Goal: Information Seeking & Learning: Understand process/instructions

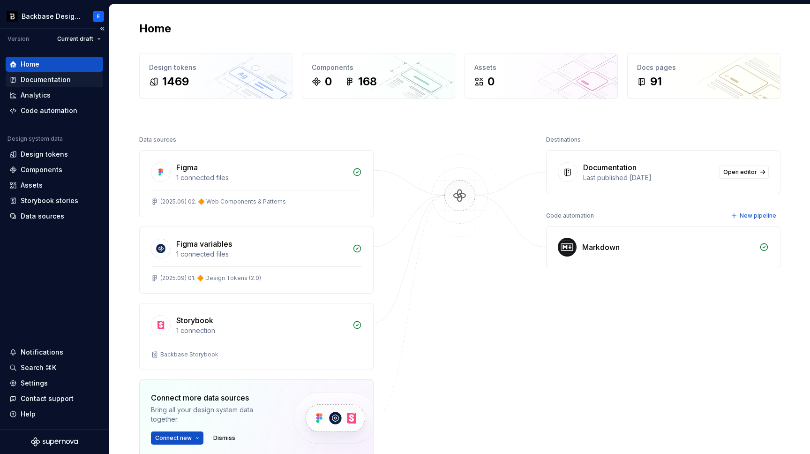
click at [35, 77] on div "Documentation" at bounding box center [46, 79] width 50 height 9
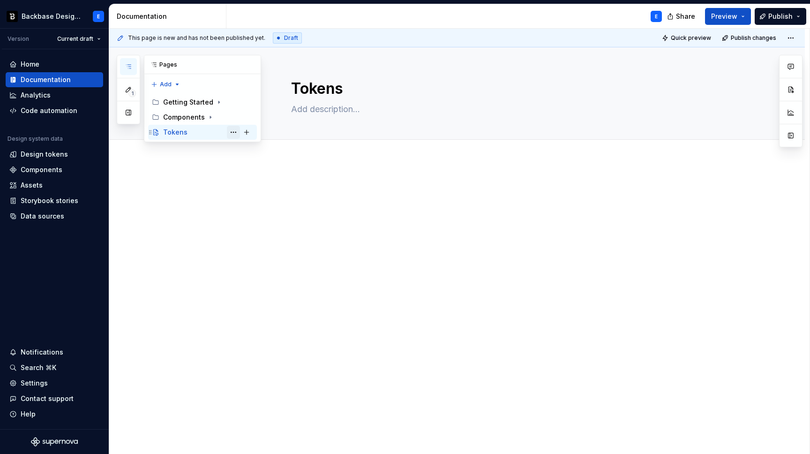
click at [234, 132] on button "Page tree" at bounding box center [233, 132] width 13 height 13
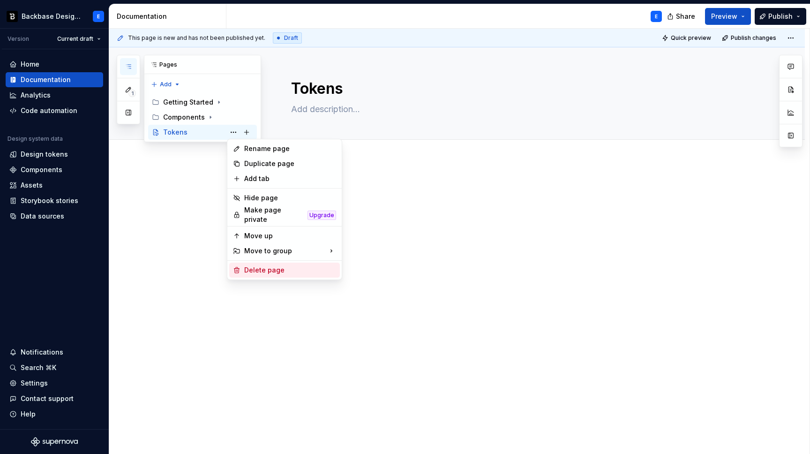
click at [249, 268] on div "Delete page" at bounding box center [290, 269] width 92 height 9
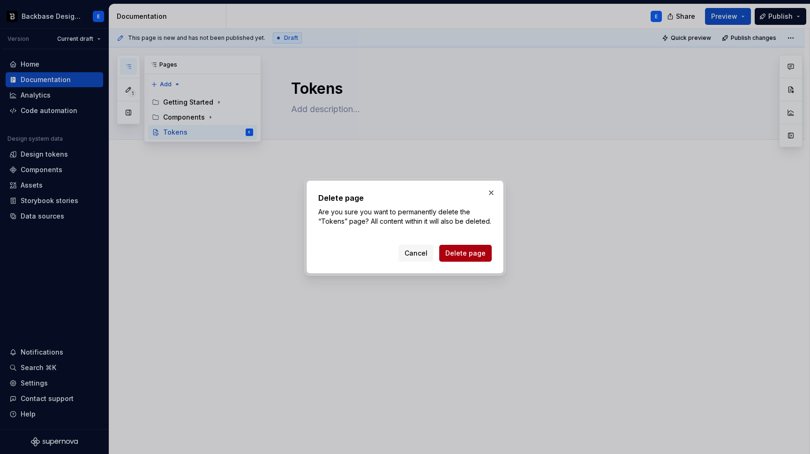
click at [467, 253] on span "Delete page" at bounding box center [465, 252] width 40 height 9
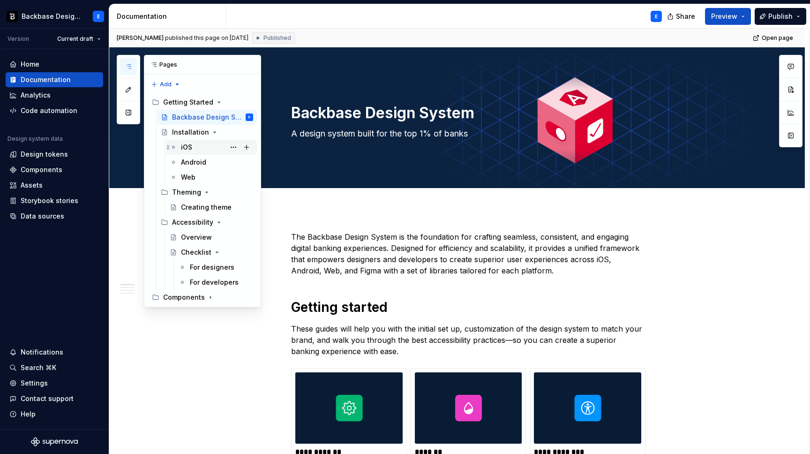
click at [191, 147] on div "iOS" at bounding box center [186, 146] width 11 height 9
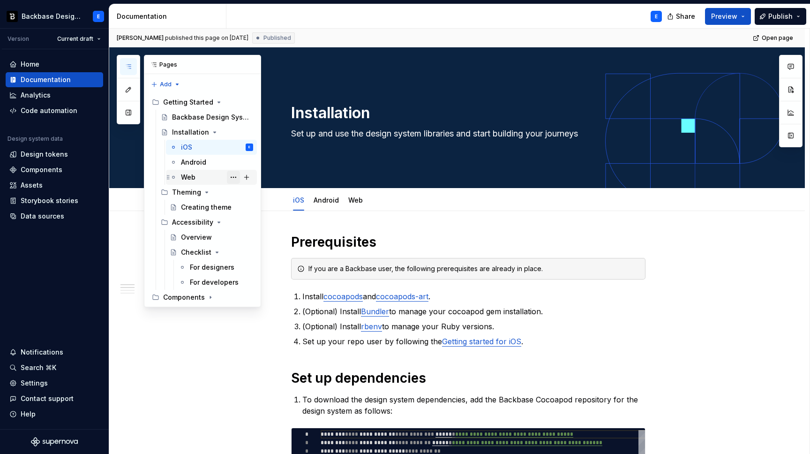
click at [233, 177] on button "Page tree" at bounding box center [233, 177] width 13 height 13
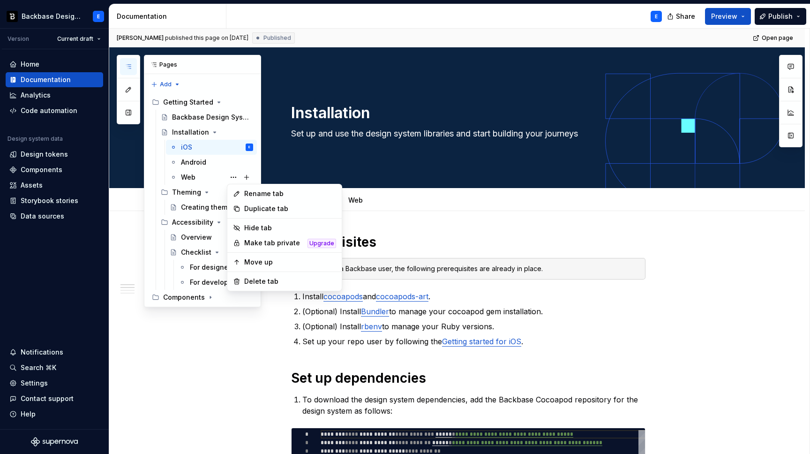
click at [225, 177] on div "Pages Add Accessibility guide for tree Page tree. Navigate the tree with the ar…" at bounding box center [189, 181] width 144 height 252
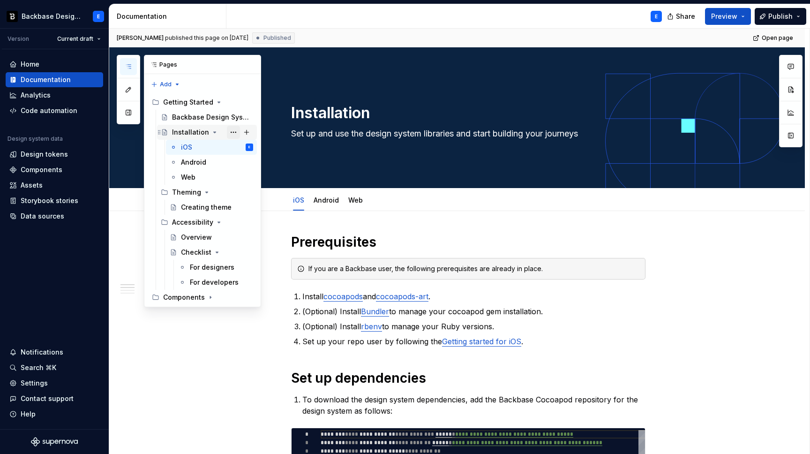
click at [233, 131] on button "Page tree" at bounding box center [233, 132] width 13 height 13
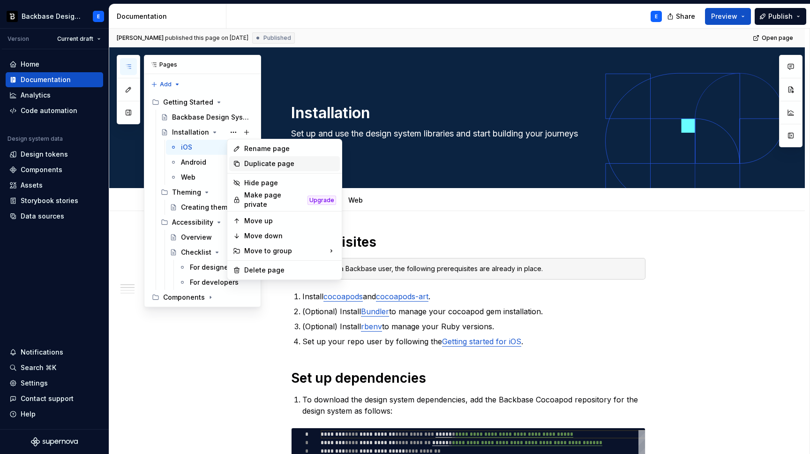
click at [244, 163] on div "Duplicate page" at bounding box center [290, 163] width 92 height 9
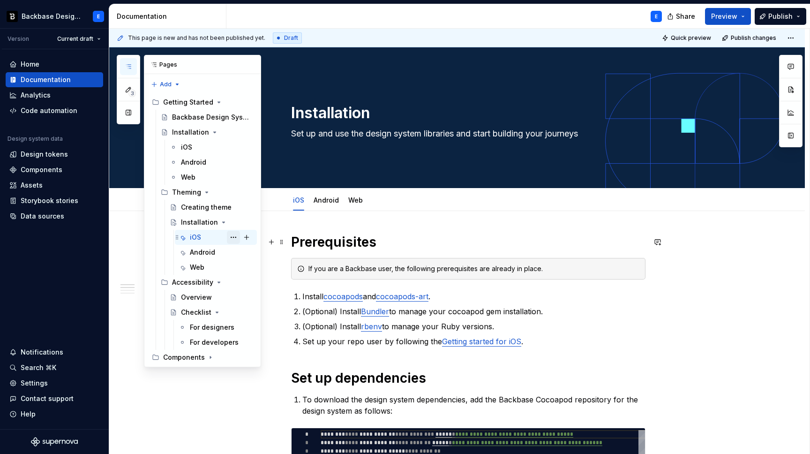
click at [233, 237] on button "Page tree" at bounding box center [233, 237] width 13 height 13
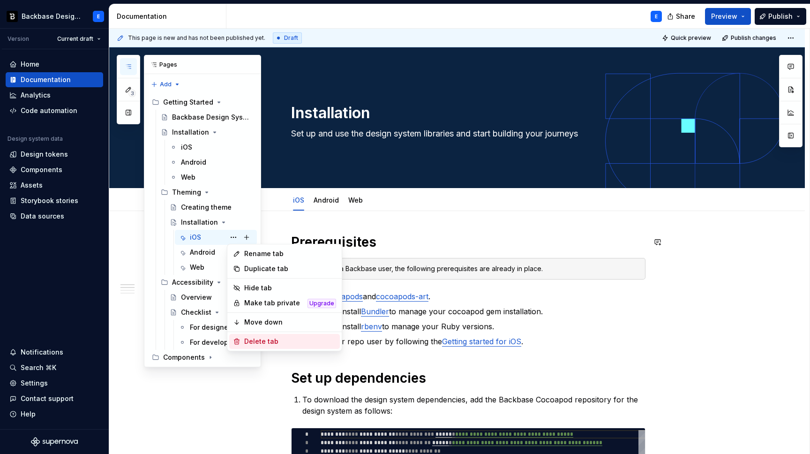
click at [255, 339] on div "Delete tab" at bounding box center [290, 340] width 92 height 9
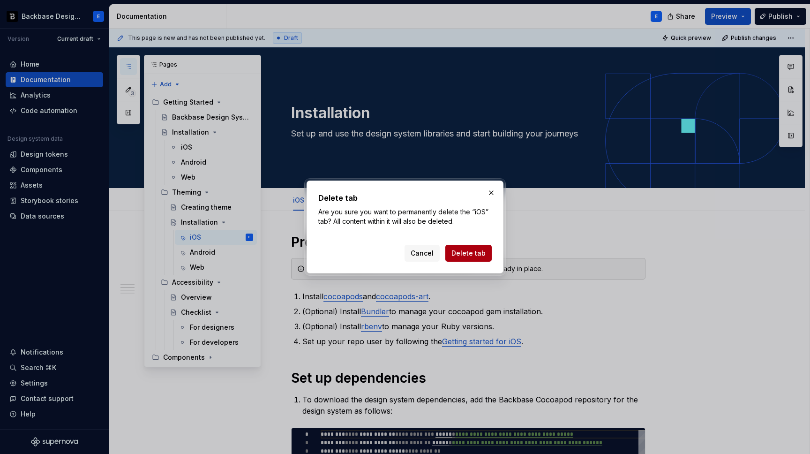
click at [460, 253] on span "Delete tab" at bounding box center [468, 252] width 34 height 9
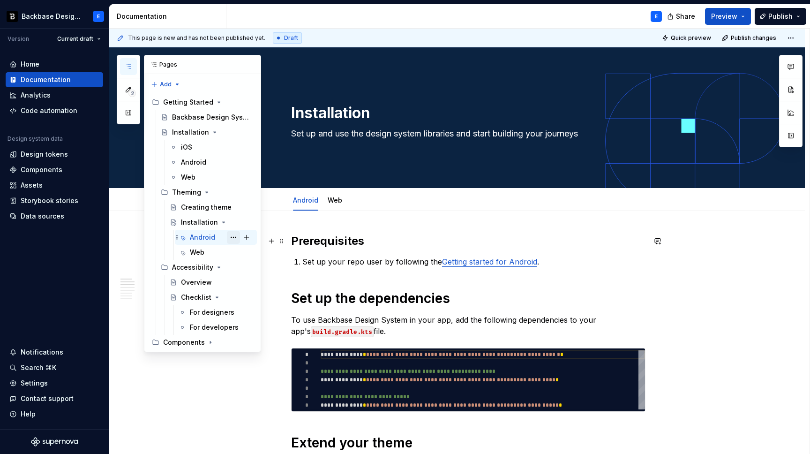
click at [236, 238] on button "Page tree" at bounding box center [233, 237] width 13 height 13
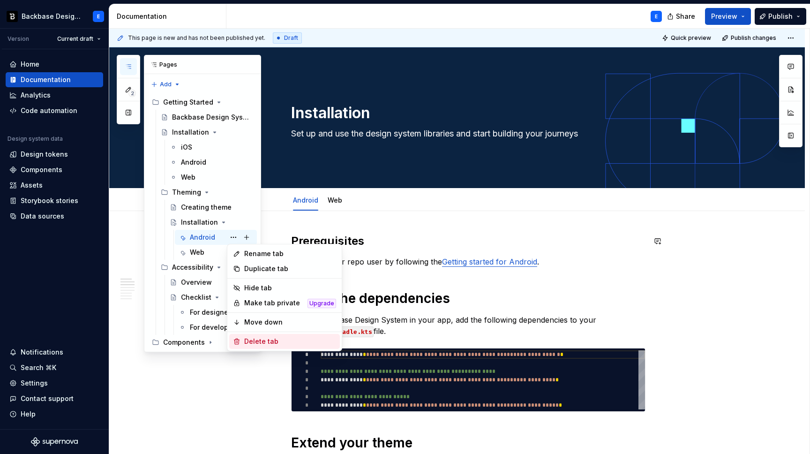
click at [263, 341] on div "Delete tab" at bounding box center [290, 340] width 92 height 9
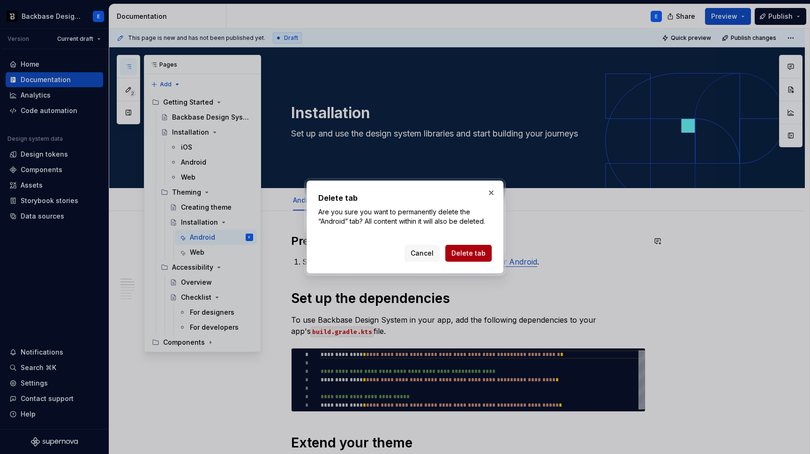
click at [481, 251] on span "Delete tab" at bounding box center [468, 252] width 34 height 9
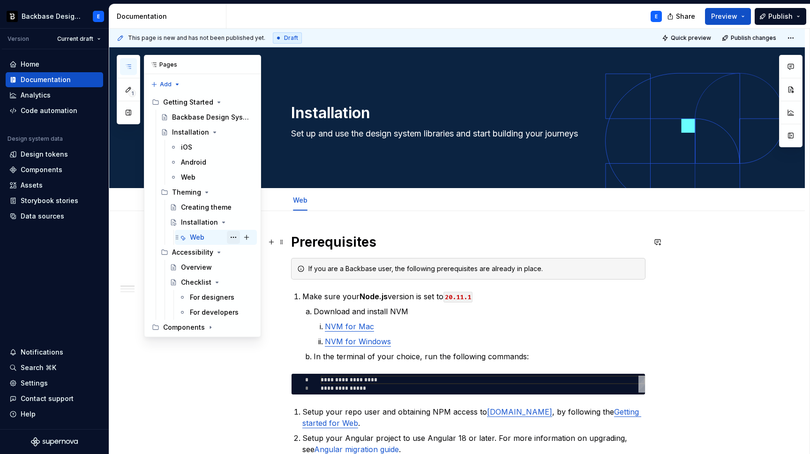
click at [232, 237] on button "Page tree" at bounding box center [233, 237] width 13 height 13
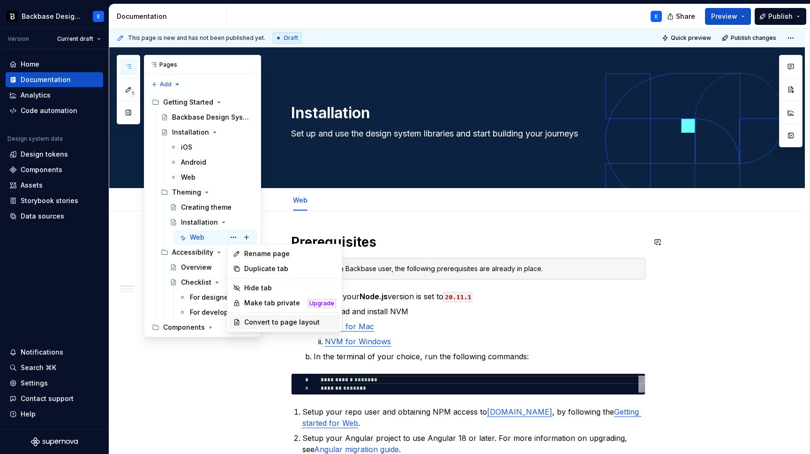
click at [272, 321] on div "Convert to page layout" at bounding box center [290, 321] width 92 height 9
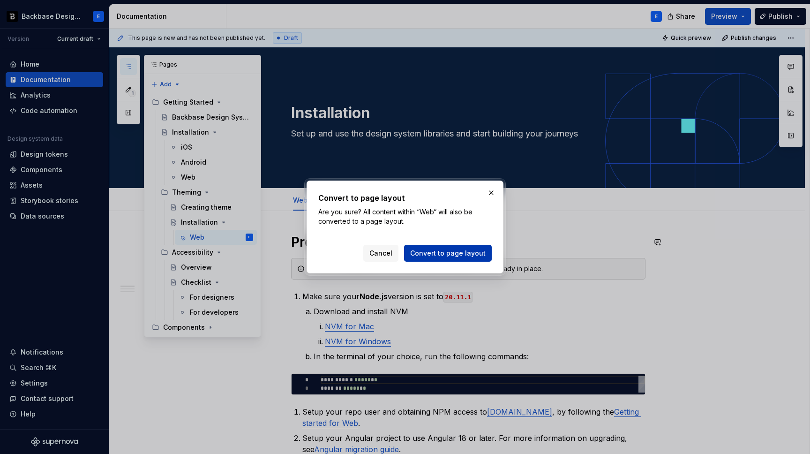
click at [443, 257] on span "Convert to page layout" at bounding box center [447, 252] width 75 height 9
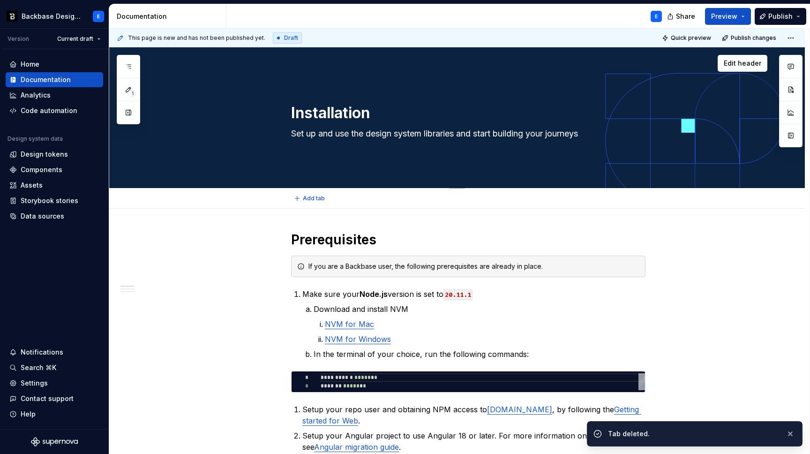
click at [334, 112] on textarea "Installation" at bounding box center [466, 113] width 354 height 22
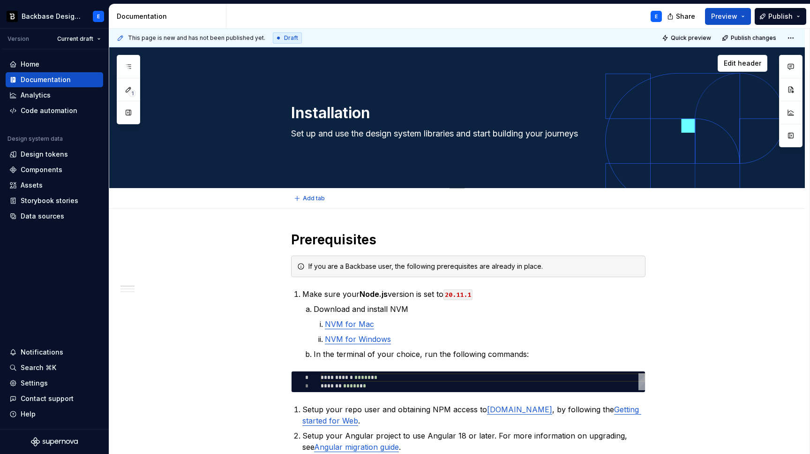
type textarea "*"
type textarea "T"
type textarea "*"
type textarea "To"
type textarea "*"
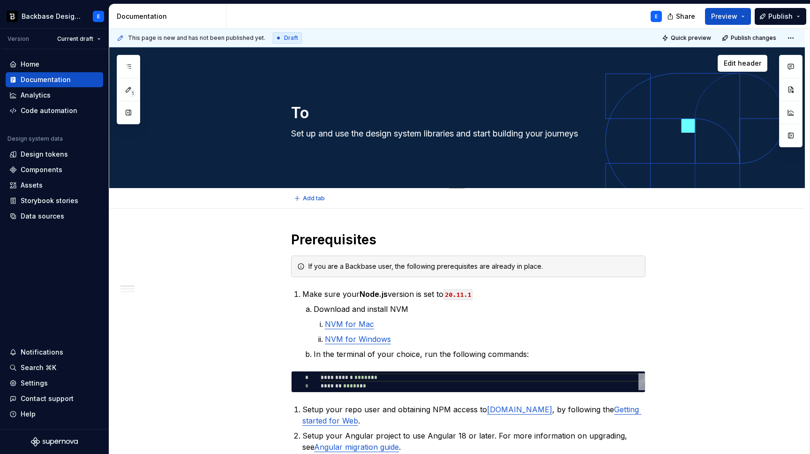
type textarea "Tok"
type textarea "*"
type textarea "Toke"
type textarea "*"
type textarea "Token"
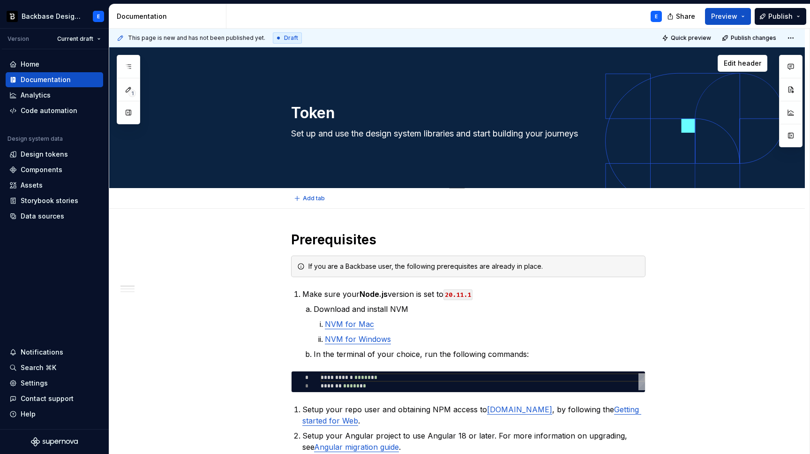
type textarea "*"
type textarea "Tokens"
type textarea "*"
type textarea "Tokens"
type textarea "*"
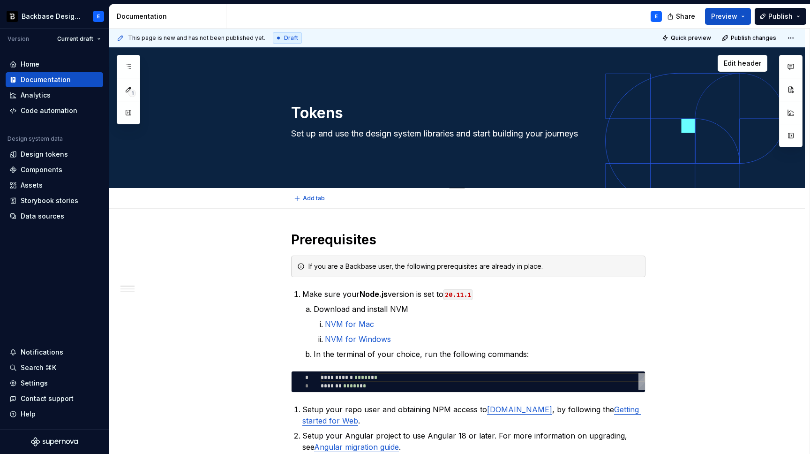
type textarea "S"
type textarea "*"
type textarea "Se"
type textarea "*"
type textarea "Sem"
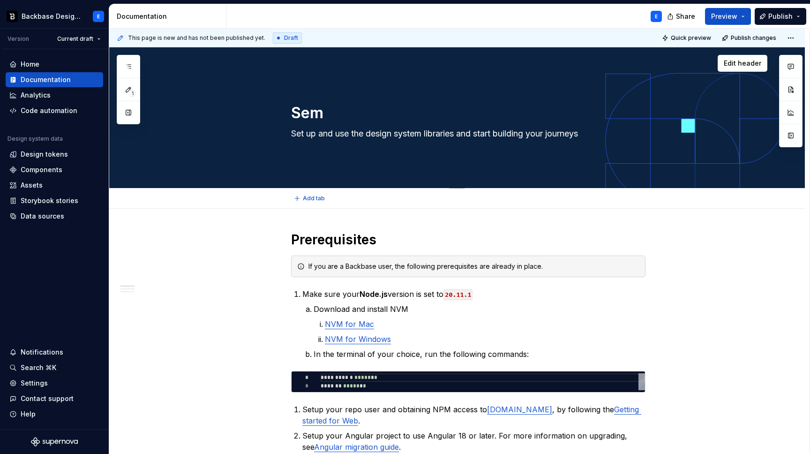
type textarea "*"
type textarea "Sema"
type textarea "*"
type textarea "[PERSON_NAME]"
type textarea "*"
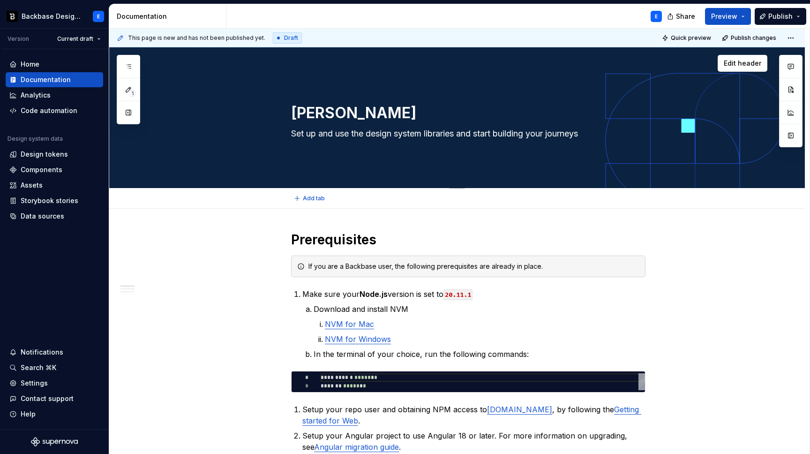
type textarea "Semant"
type textarea "*"
type textarea "[PERSON_NAME]"
type textarea "*"
type textarea "Semantic"
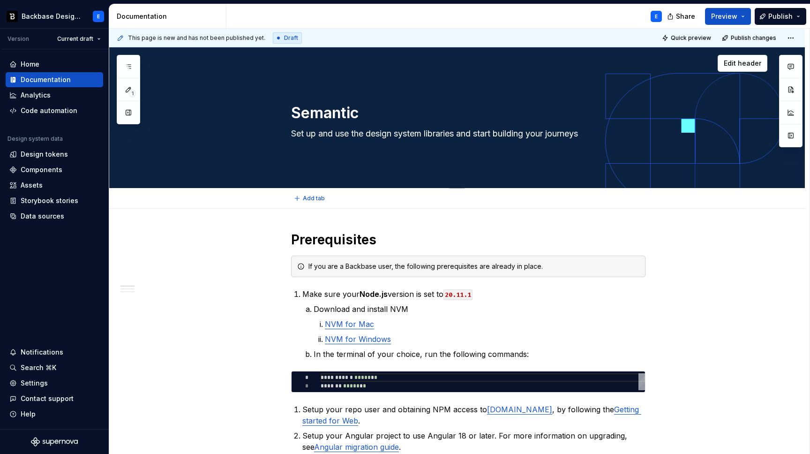
type textarea "*"
type textarea "Semantic"
type textarea "*"
type textarea "Semantic t"
type textarea "*"
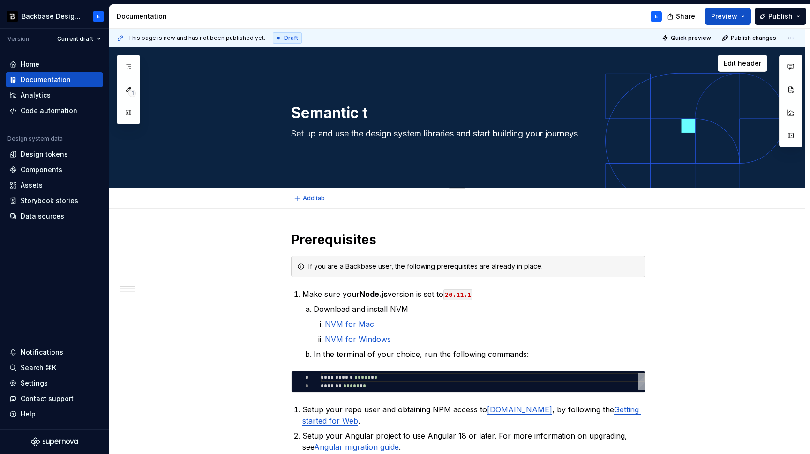
type textarea "Semantic to"
type textarea "*"
type textarea "Semantic tok"
type textarea "*"
type textarea "Semantic toke"
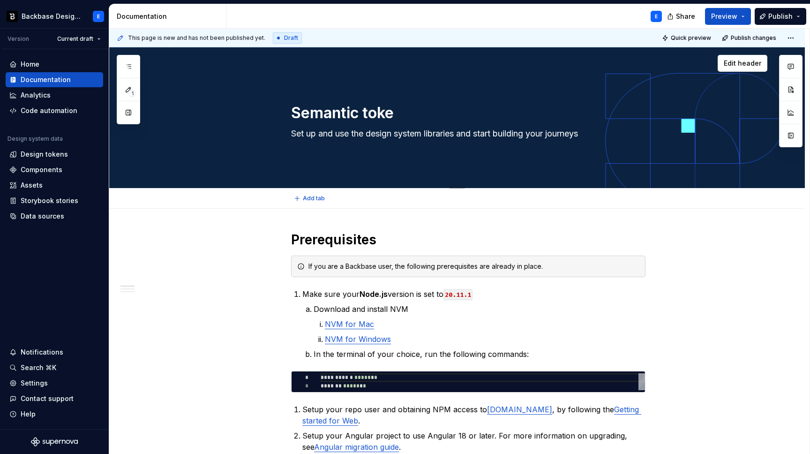
type textarea "*"
type textarea "Semantic token"
type textarea "*"
type textarea "Semantic tokens"
type textarea "*"
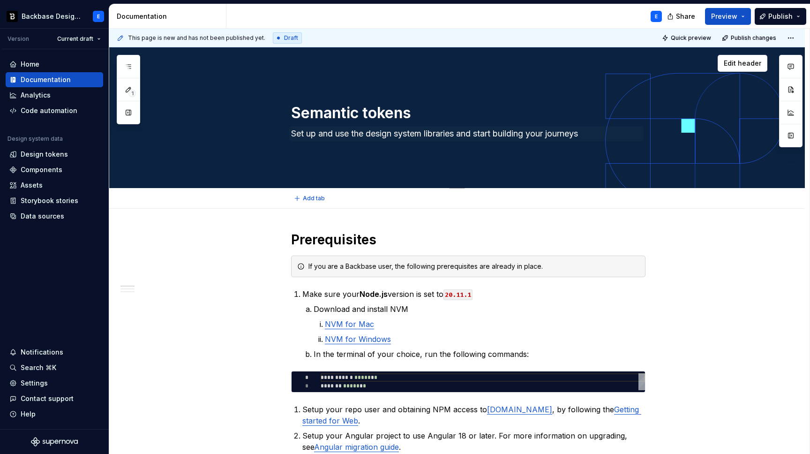
type textarea "Semantic tokens"
click at [354, 134] on textarea "Set up and use the design system libraries and start building your journeys" at bounding box center [466, 133] width 354 height 15
type textarea "*"
type textarea "U"
type textarea "*"
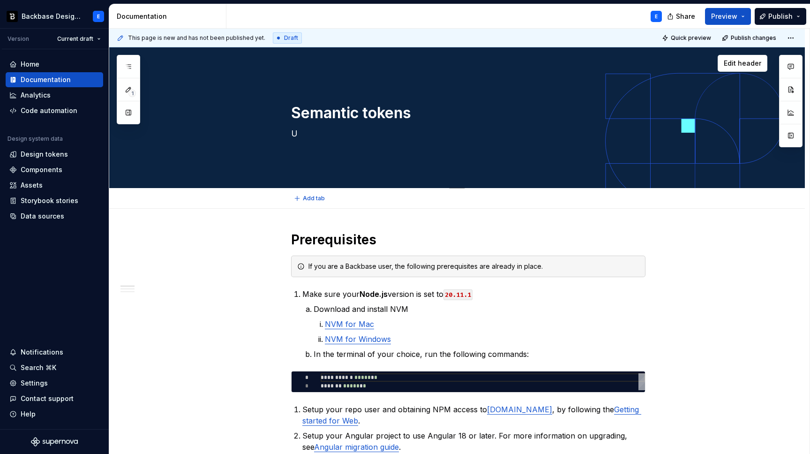
type textarea "Un"
type textarea "*"
type textarea "Und"
type textarea "*"
type textarea "Unde"
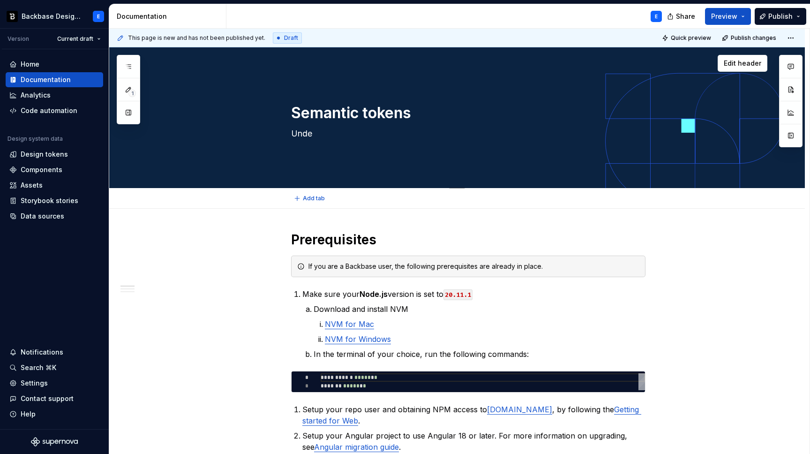
type textarea "*"
type textarea "Under"
type textarea "*"
type textarea "Unders"
type textarea "*"
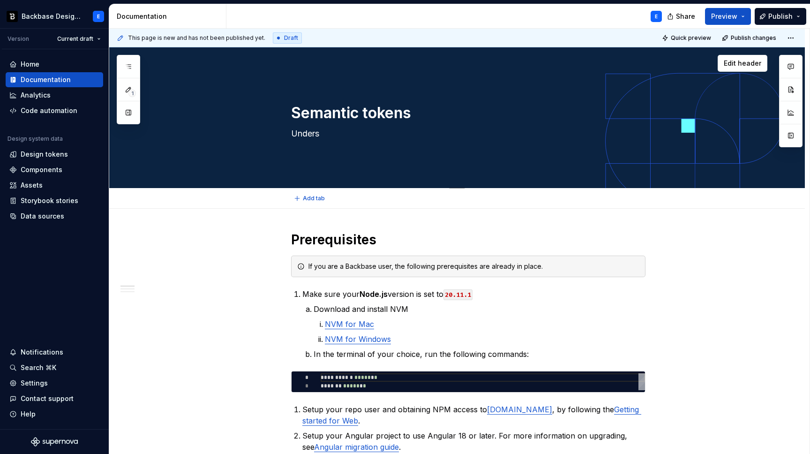
type textarea "Underst"
type textarea "*"
type textarea "Understn"
type textarea "*"
type textarea "Understnd"
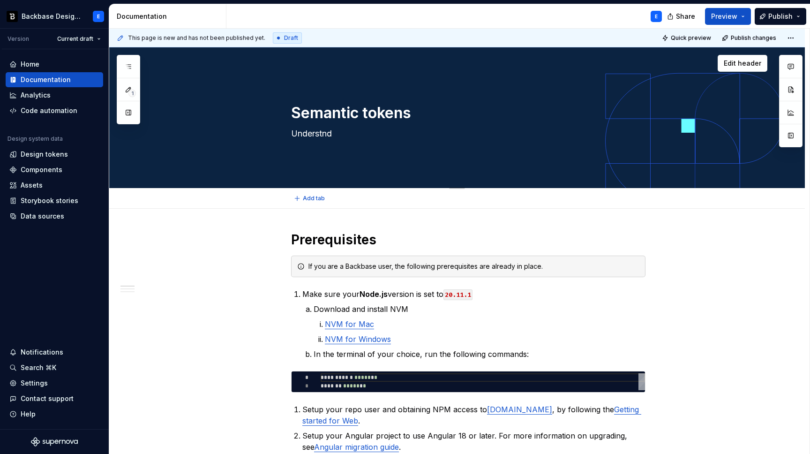
type textarea "*"
type textarea "Understn"
type textarea "*"
type textarea "Underst"
type textarea "*"
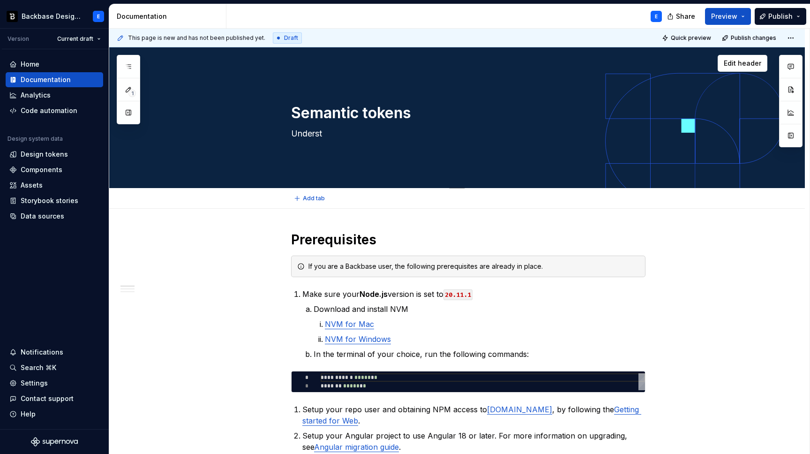
type textarea "Understa"
type textarea "*"
type textarea "Understan"
type textarea "*"
type textarea "Understand"
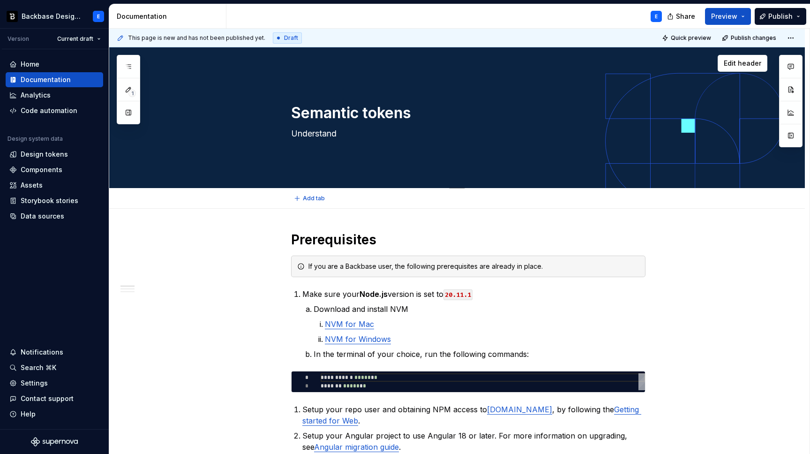
type textarea "*"
type textarea "Understand"
type textarea "*"
type textarea "Understand w"
type textarea "*"
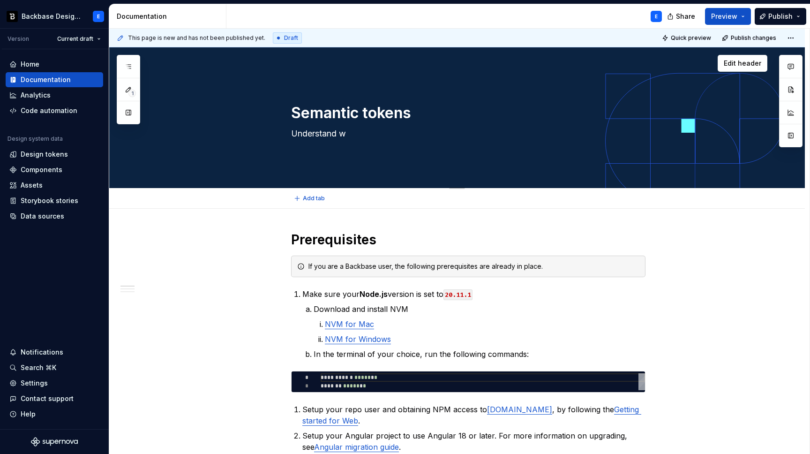
type textarea "Understand wh"
type textarea "*"
type textarea "Understand who"
type textarea "*"
type textarea "Understand wh"
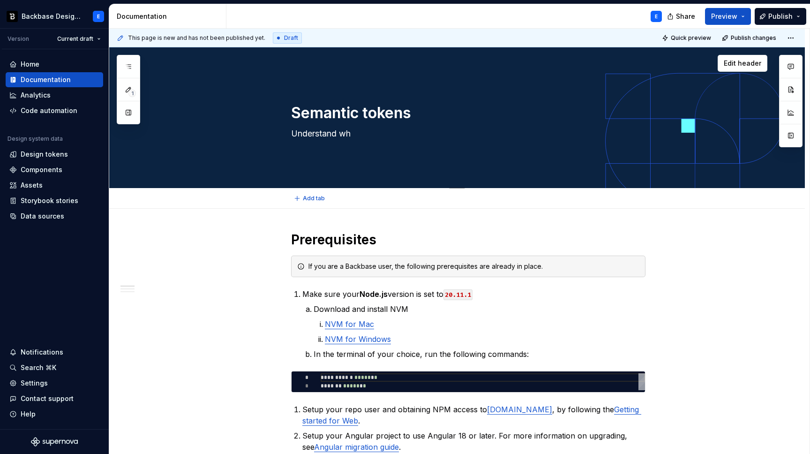
type textarea "*"
type textarea "Understand w"
type textarea "*"
type textarea "Understand"
type textarea "*"
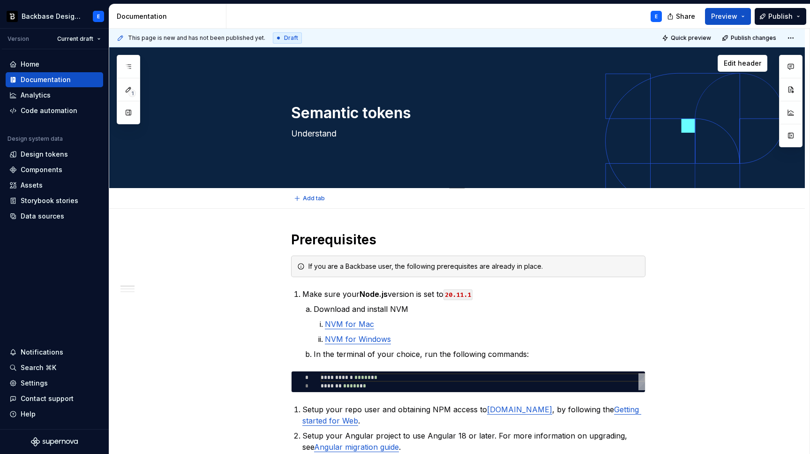
type textarea "Understand h"
type textarea "*"
type textarea "Understand ho"
type textarea "*"
type textarea "Understand how"
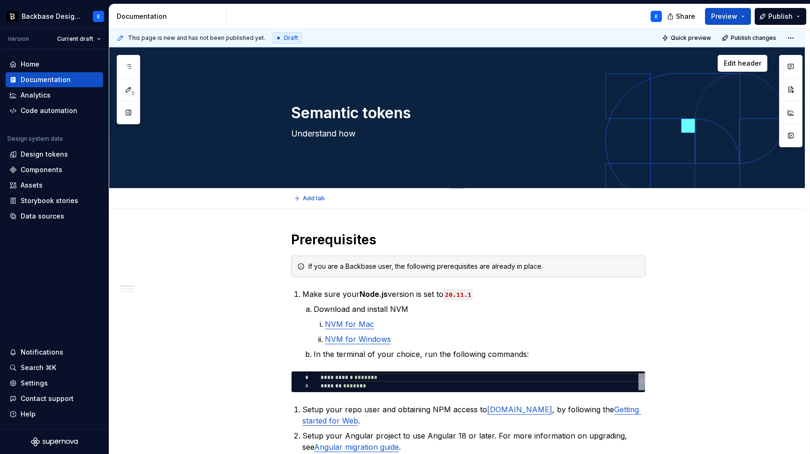
type textarea "*"
type textarea "A"
type textarea "*"
type textarea "A"
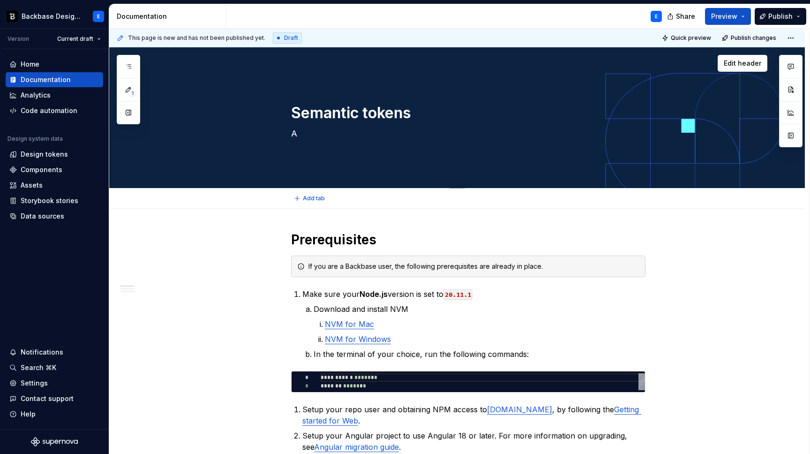
type textarea "*"
type textarea "A g"
type textarea "*"
type textarea "A gui"
type textarea "*"
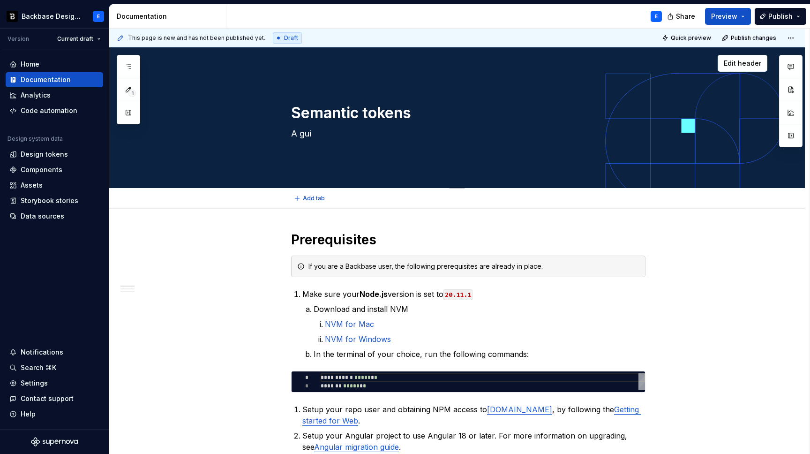
type textarea "A guid"
type textarea "*"
type textarea "A guide"
type textarea "*"
type textarea "A guide"
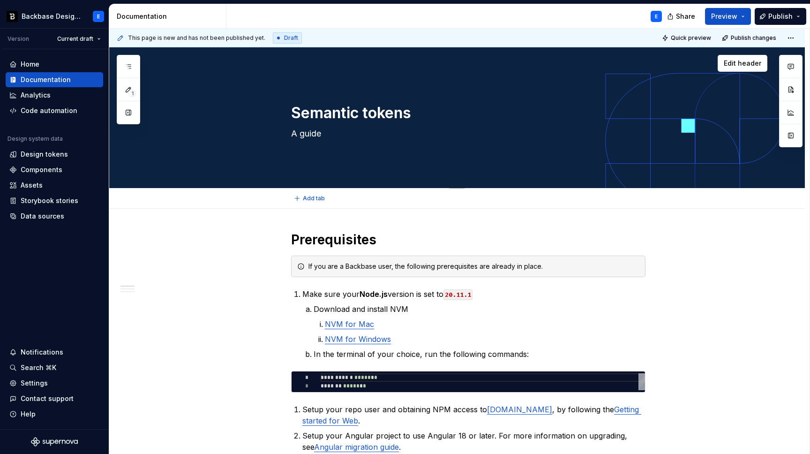
type textarea "*"
type textarea "A guide o"
type textarea "*"
type textarea "A guide on"
type textarea "*"
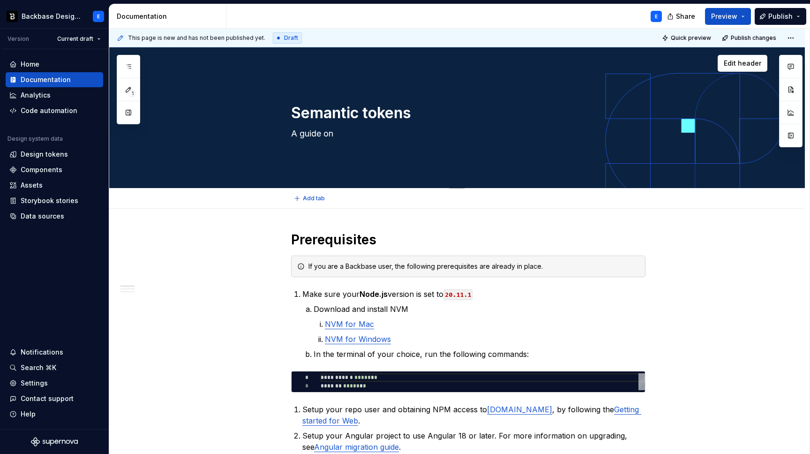
type textarea "A guide on"
type textarea "*"
type textarea "A guide on h"
type textarea "*"
type textarea "A guide on how"
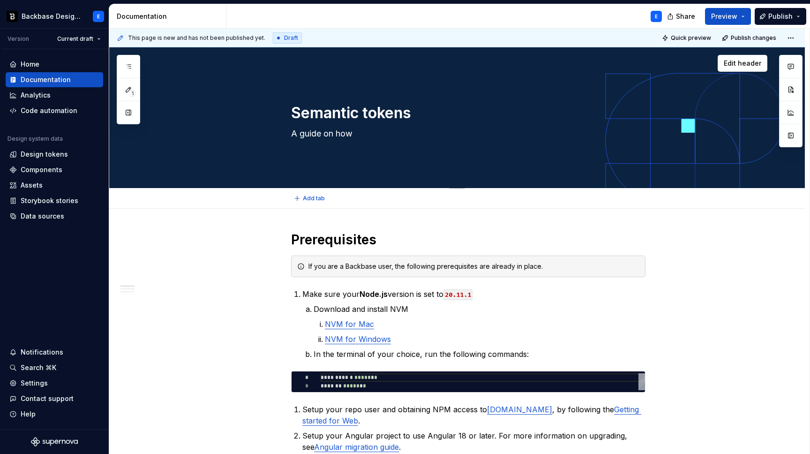
type textarea "*"
type textarea "A guide on how"
type textarea "*"
type textarea "A guide on how s"
type textarea "*"
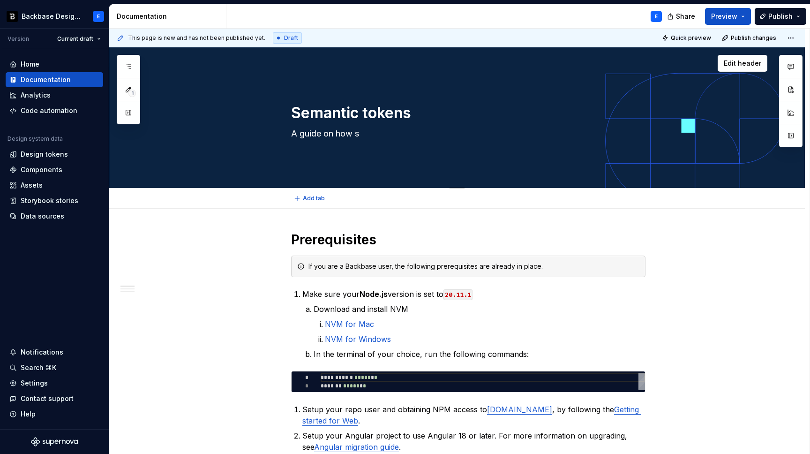
type textarea "A guide on how se"
type textarea "*"
type textarea "A guide on how sem"
type textarea "*"
type textarea "A guide on how sema"
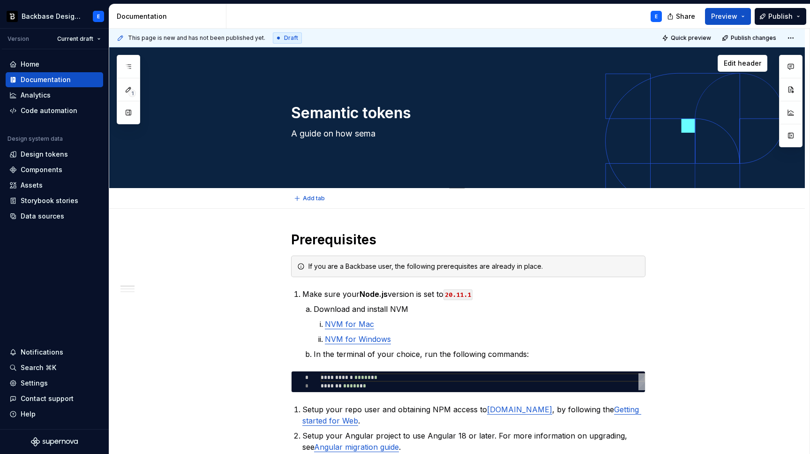
type textarea "*"
type textarea "A guide on how [PERSON_NAME]"
type textarea "*"
type textarea "A guide on how semant"
type textarea "*"
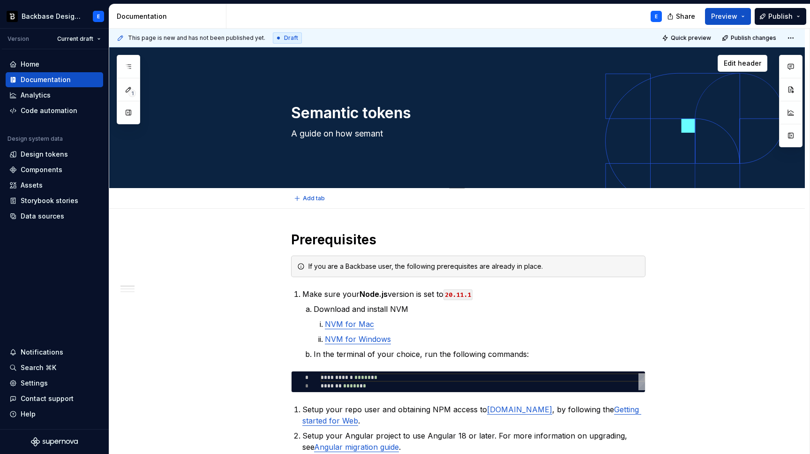
type textarea "A guide on how [PERSON_NAME]"
type textarea "*"
type textarea "A guide on how semantic"
type textarea "*"
type textarea "A guide on how semantic"
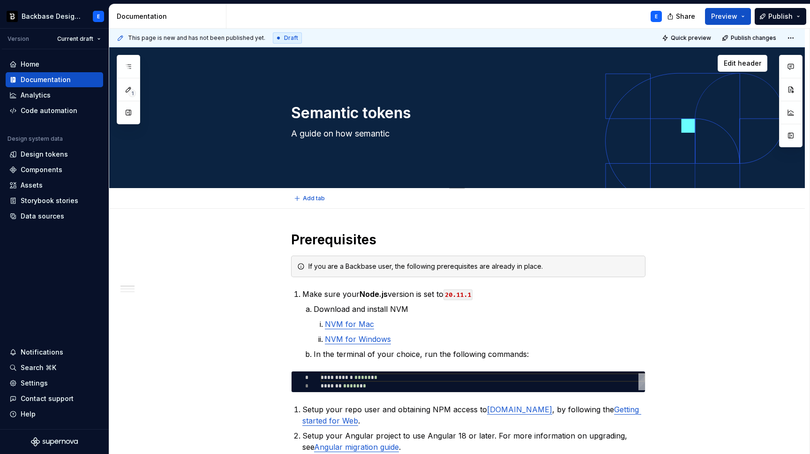
type textarea "*"
type textarea "A guide on how semantic to"
type textarea "*"
type textarea "A guide on how semantic tok"
type textarea "*"
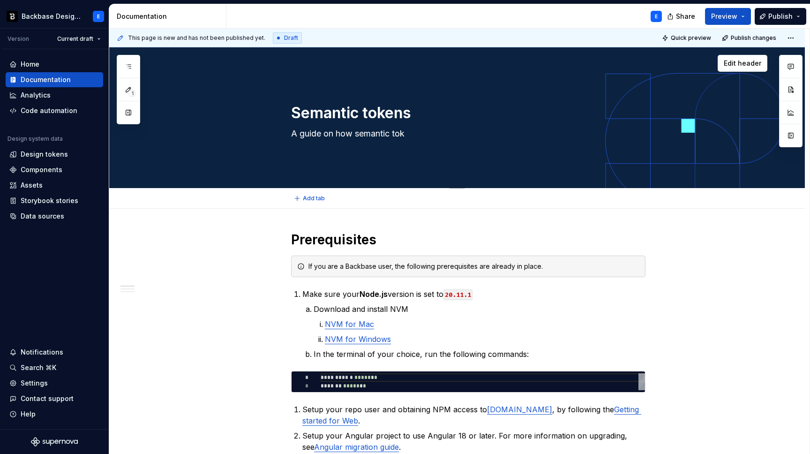
type textarea "A guide on how semantic toke"
type textarea "*"
type textarea "A guide on how semantic token"
type textarea "*"
type textarea "A guide on how semantic tokens"
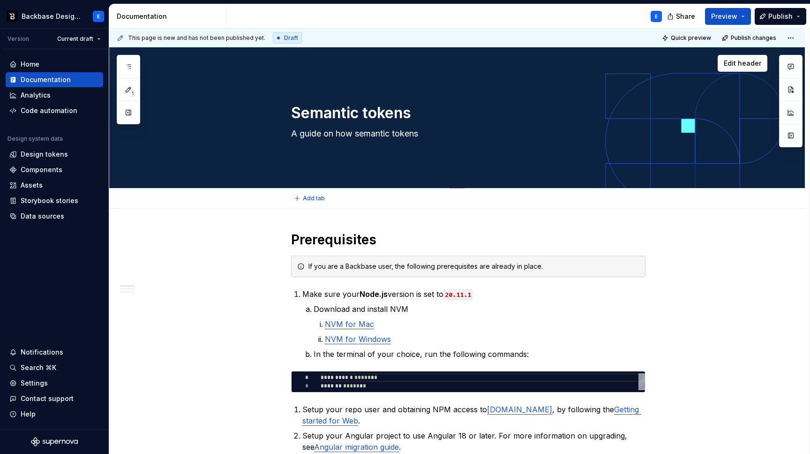
type textarea "*"
type textarea "A guide on how semantic tokens"
type textarea "*"
type textarea "A guide on how semantic tokens ar"
type textarea "*"
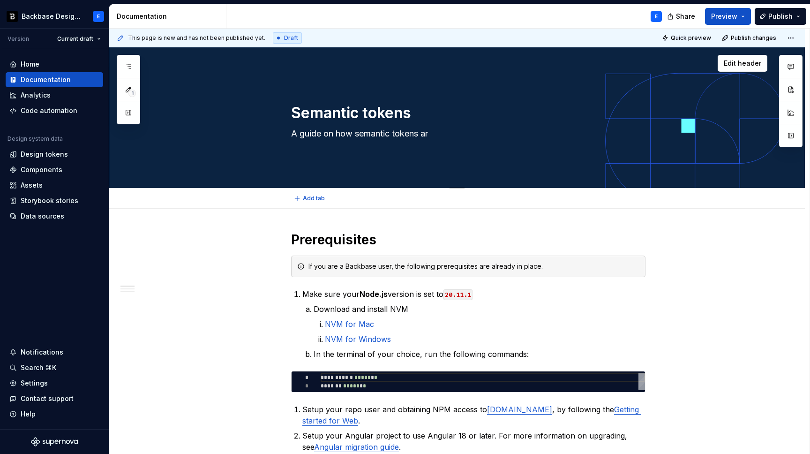
type textarea "A guide on how semantic tokens are"
type textarea "*"
type textarea "A guide on how semantic tokens are"
type textarea "*"
type textarea "A guide on how semantic tokens are i"
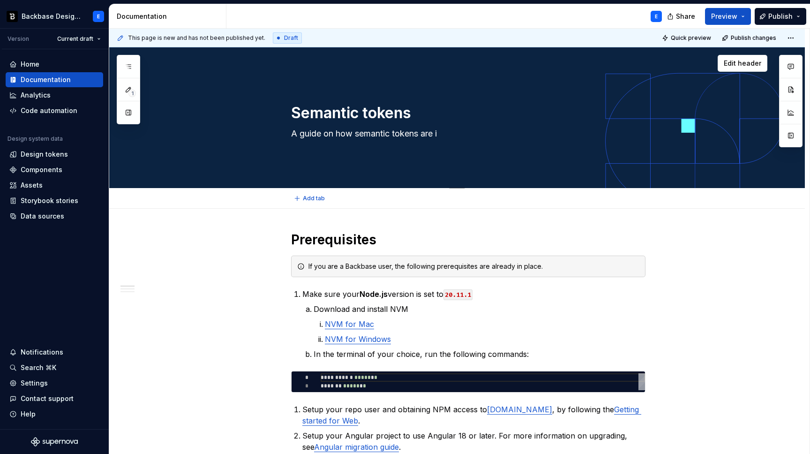
type textarea "*"
type textarea "A guide on how semantic tokens are im"
type textarea "*"
type textarea "A guide on how semantic tokens are imp"
type textarea "*"
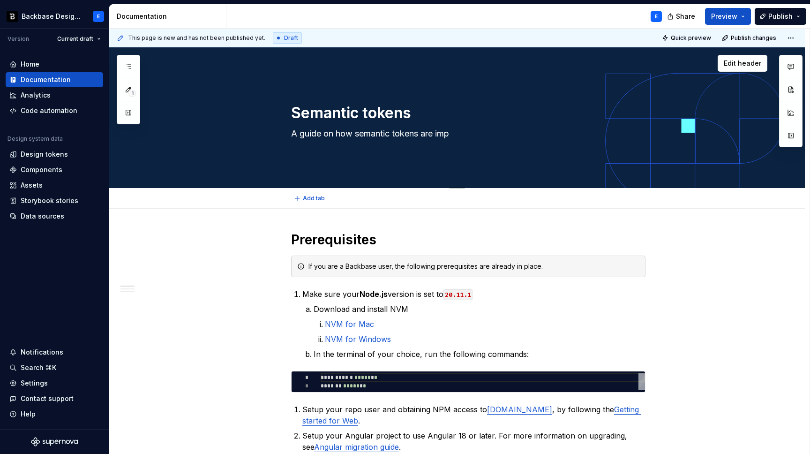
type textarea "A guide on how semantic tokens are impl"
type textarea "*"
type textarea "A guide on how semantic tokens are imple"
type textarea "*"
type textarea "A guide on how semantic tokens are implem"
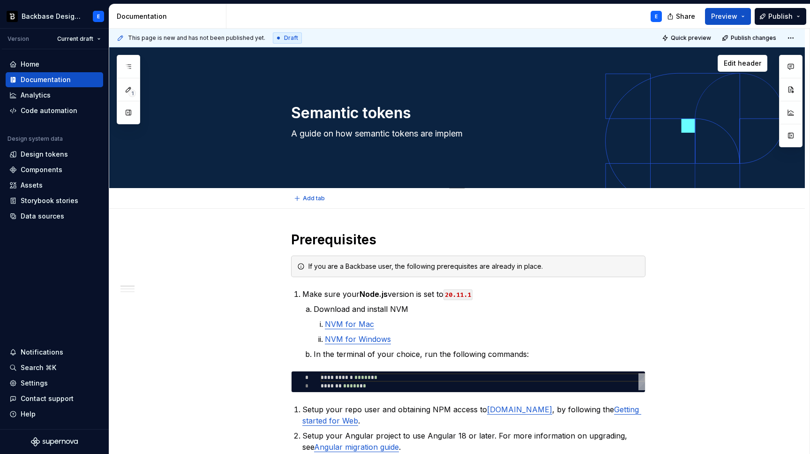
type textarea "*"
type textarea "A guide on how semantic tokens are impleme"
type textarea "*"
type textarea "A guide on how semantic tokens are implemen"
type textarea "*"
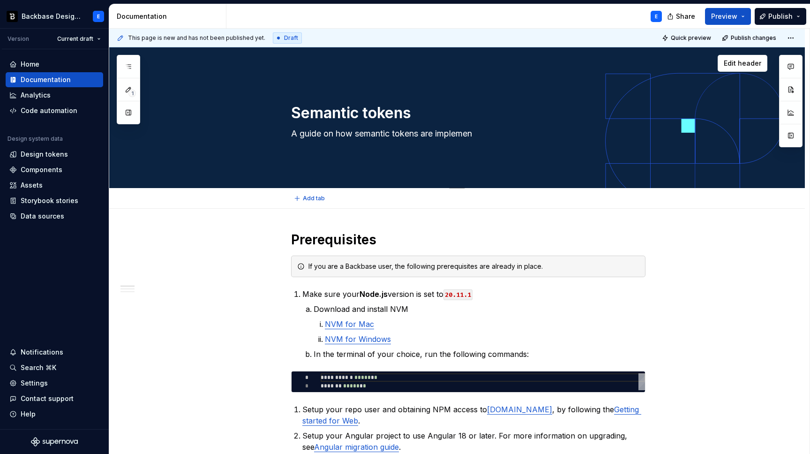
type textarea "A guide on how semantic tokens are implement"
type textarea "*"
type textarea "A guide on how semantic tokens are implemente"
type textarea "*"
type textarea "A guide on how semantic tokens are implemented"
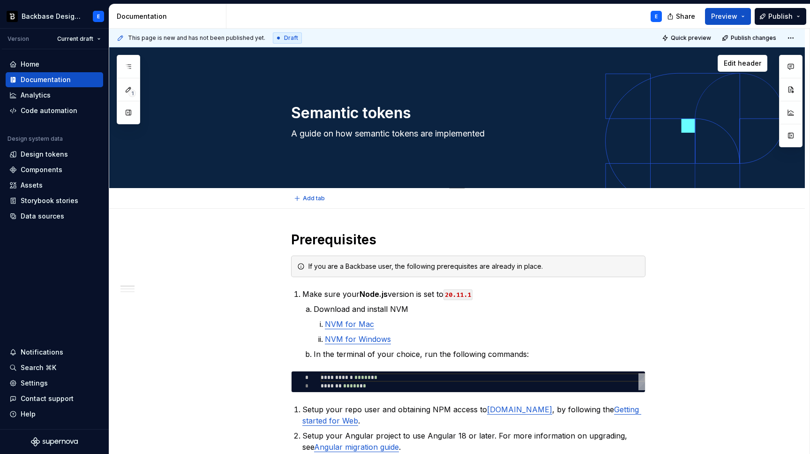
type textarea "*"
type textarea "A guide on how semantic tokens are implemented"
type textarea "*"
type textarea "A guide on how semantic tokens are implemented i"
type textarea "*"
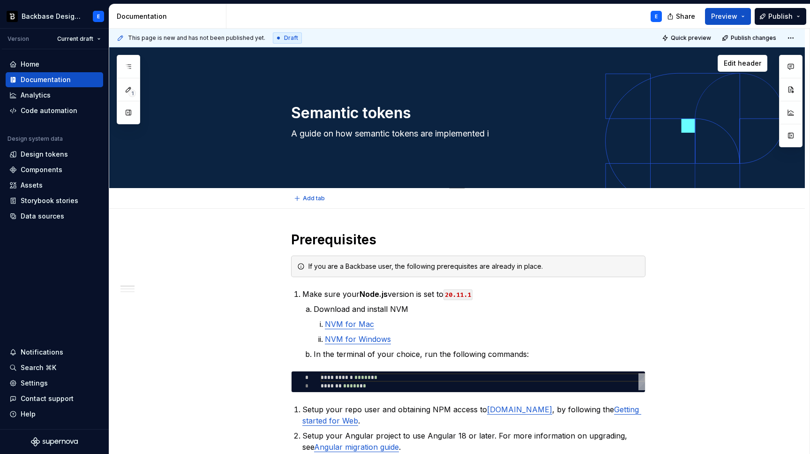
type textarea "A guide on how semantic tokens are implemented in"
type textarea "*"
type textarea "A guide on how semantic tokens are implemented in"
type textarea "*"
type textarea "A guide on how semantic tokens are implemented in t"
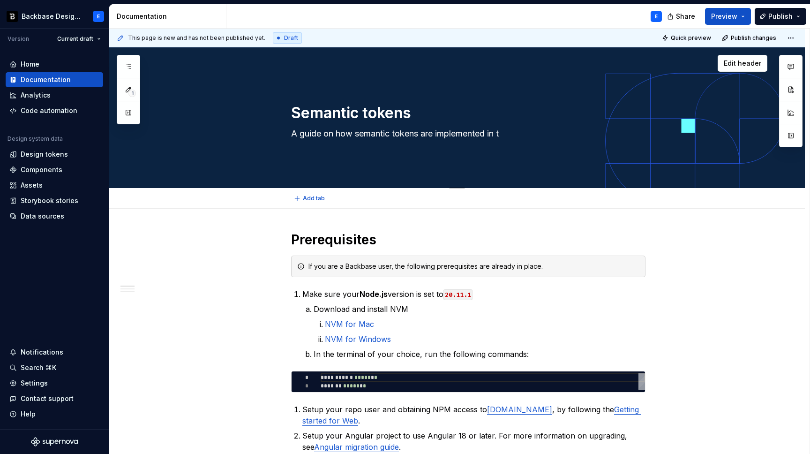
type textarea "*"
type textarea "A guide on how semantic tokens are implemented in th"
type textarea "*"
type textarea "A guide on how semantic tokens are implemented in the"
type textarea "*"
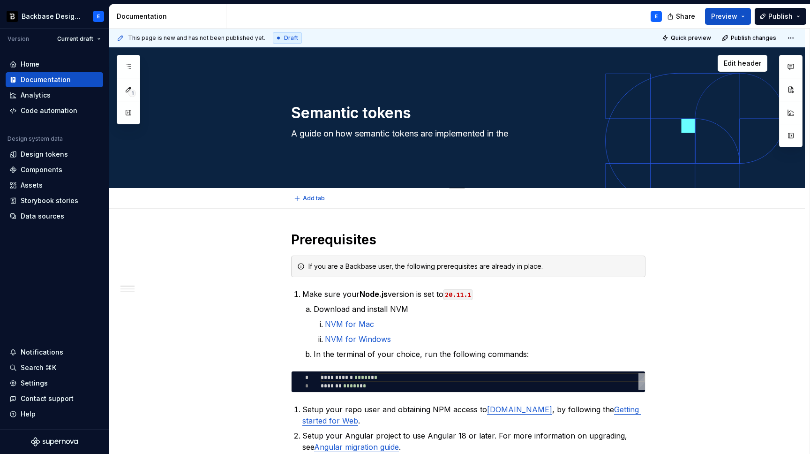
type textarea "A guide on how semantic tokens are implemented in the"
type textarea "*"
type textarea "A guide on how semantic tokens are implemented in the B"
type textarea "*"
type textarea "A guide on how semantic tokens are implemented in the Ba"
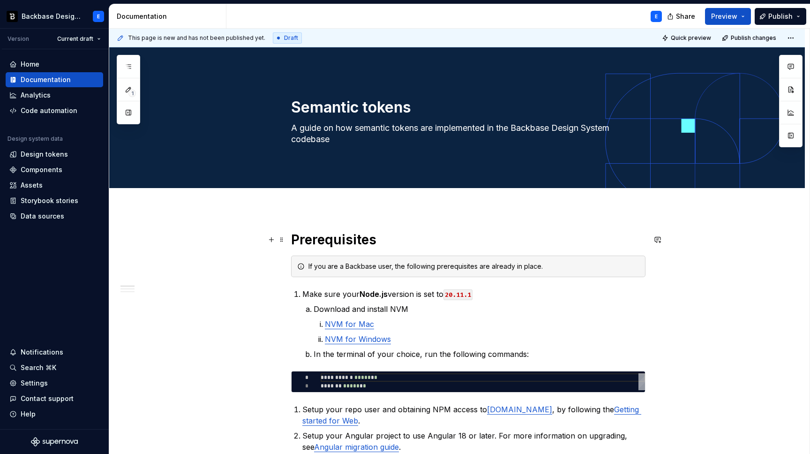
click at [342, 239] on h1 "Prerequisites" at bounding box center [468, 239] width 354 height 17
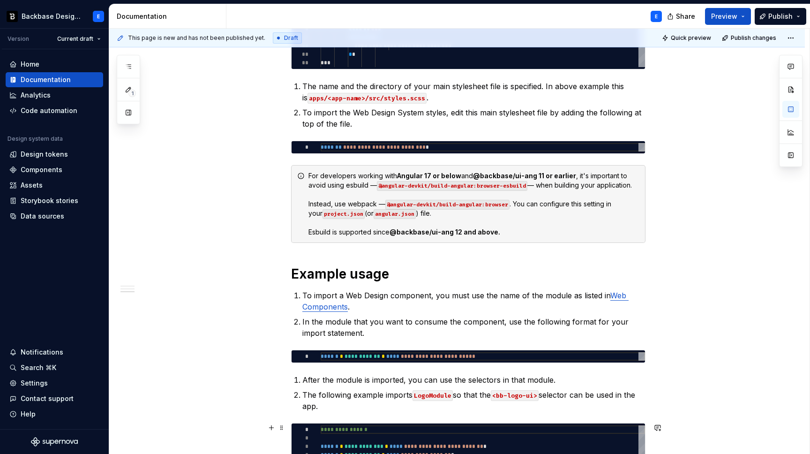
scroll to position [990, 0]
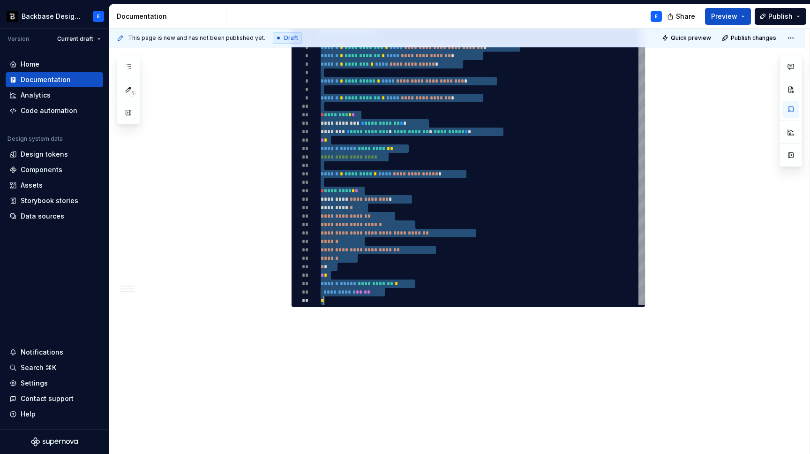
click at [443, 304] on div "**********" at bounding box center [483, 165] width 324 height 278
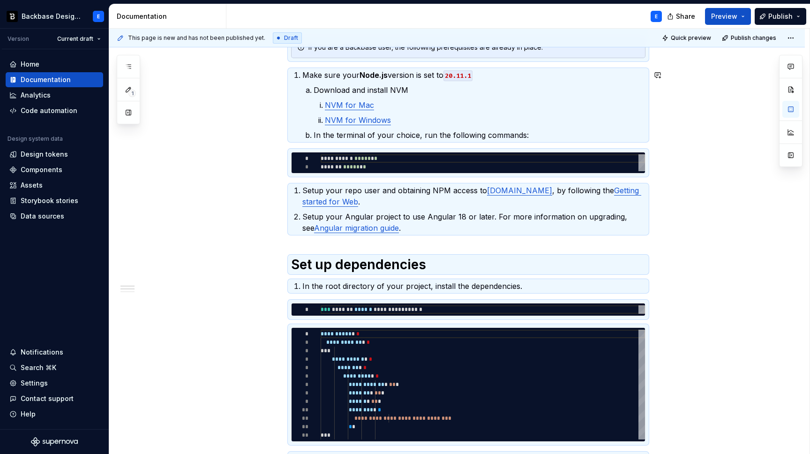
scroll to position [0, 0]
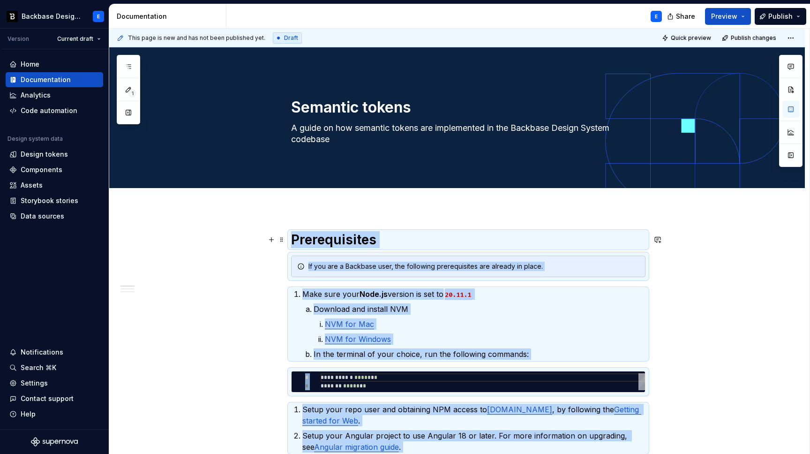
click at [298, 235] on h1 "Prerequisites" at bounding box center [468, 239] width 354 height 17
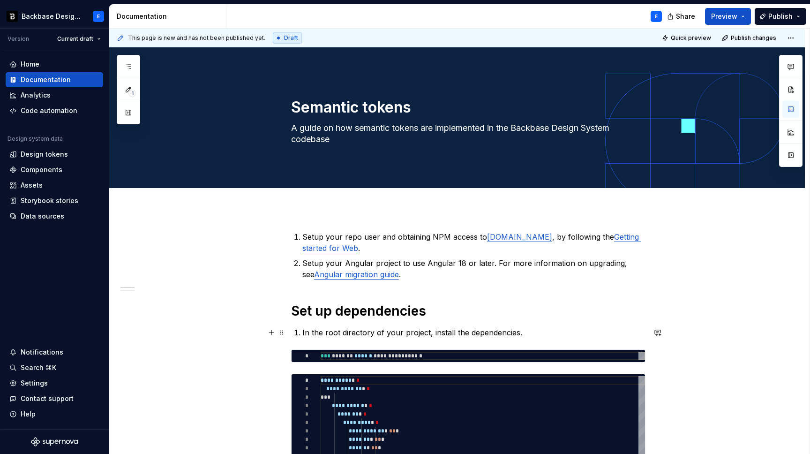
scroll to position [182, 0]
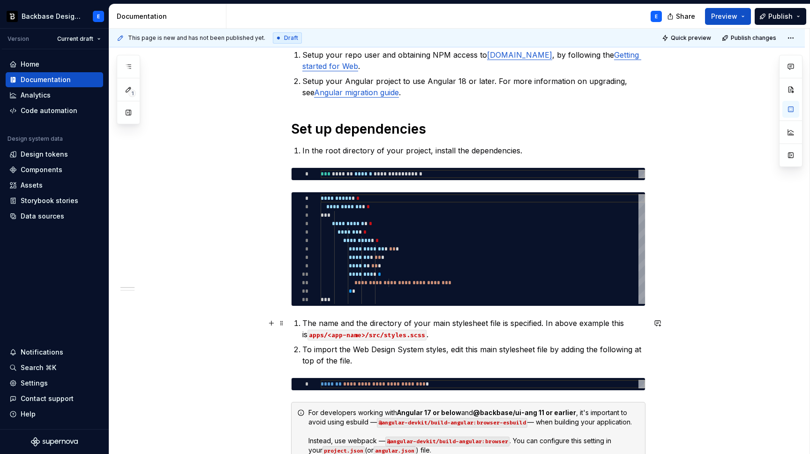
click at [400, 336] on code "apps/<app-name>/src/styles.scss" at bounding box center [366, 334] width 119 height 11
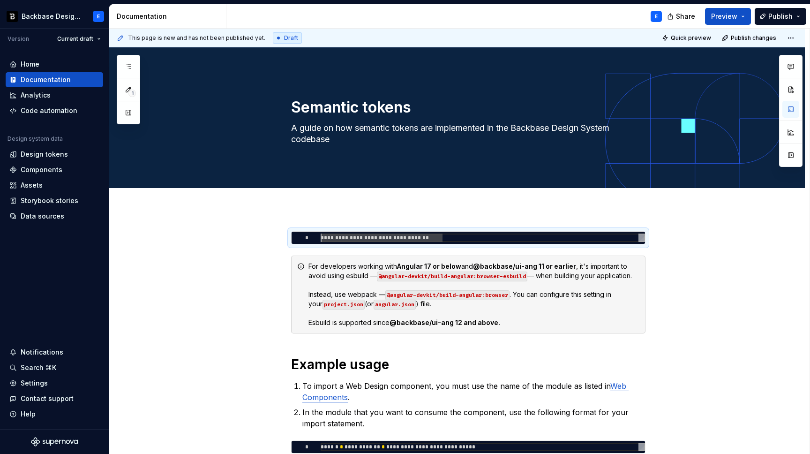
scroll to position [0, 0]
click at [406, 393] on p "To import a Web Design component, you must use the name of the module as listed…" at bounding box center [473, 391] width 343 height 22
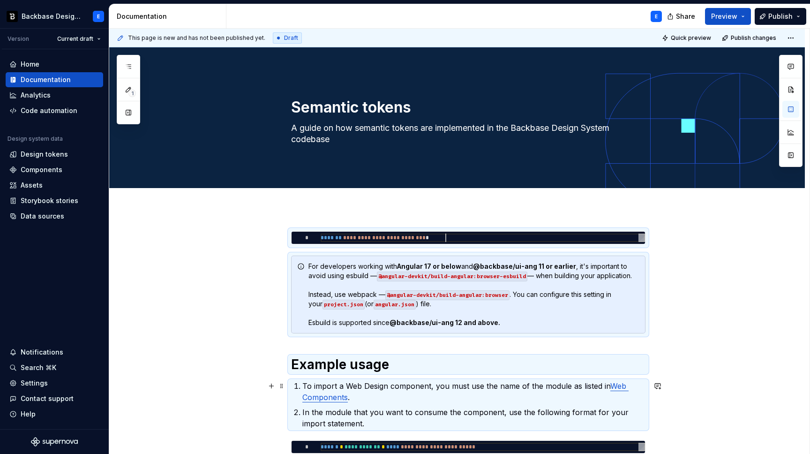
scroll to position [0, 121]
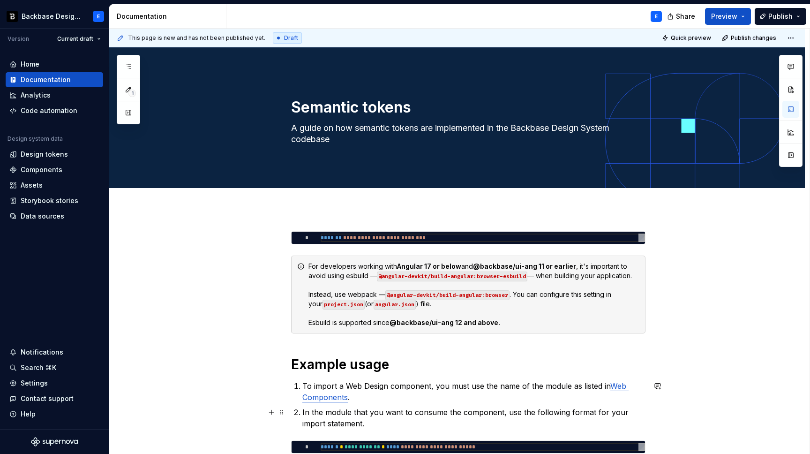
click at [375, 407] on p "In the module that you want to consume the component, use the following format …" at bounding box center [473, 417] width 343 height 22
click at [285, 236] on span at bounding box center [281, 235] width 7 height 13
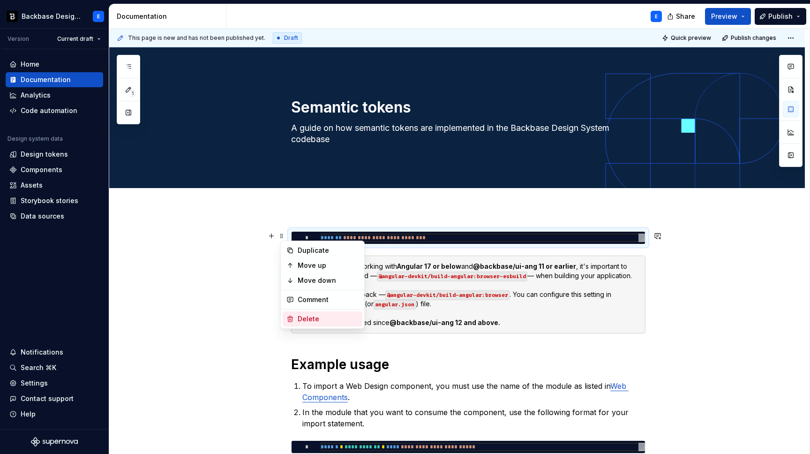
click at [316, 319] on div "Delete" at bounding box center [328, 318] width 61 height 9
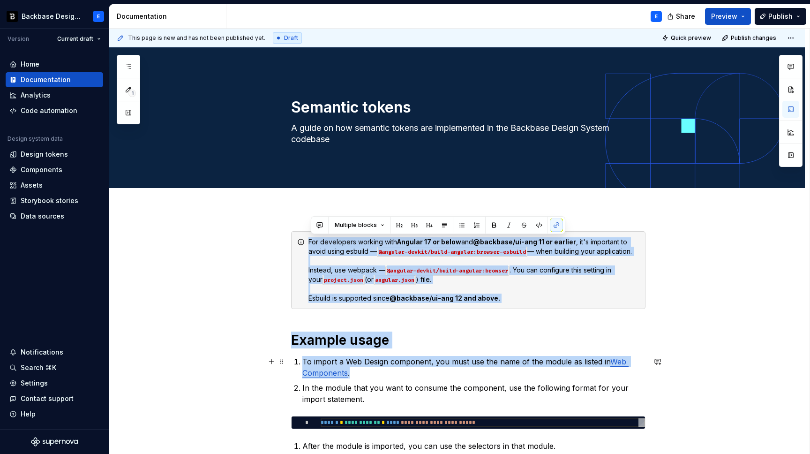
click at [358, 373] on p "To import a Web Design component, you must use the name of the module as listed…" at bounding box center [473, 367] width 343 height 22
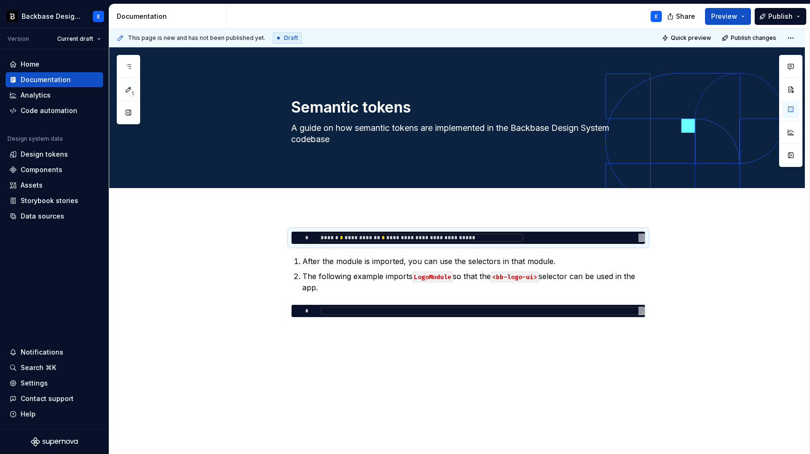
scroll to position [0, 0]
click at [390, 338] on div "**********" at bounding box center [456, 337] width 695 height 256
click at [384, 312] on div at bounding box center [483, 310] width 324 height 8
click at [281, 235] on span at bounding box center [281, 235] width 7 height 13
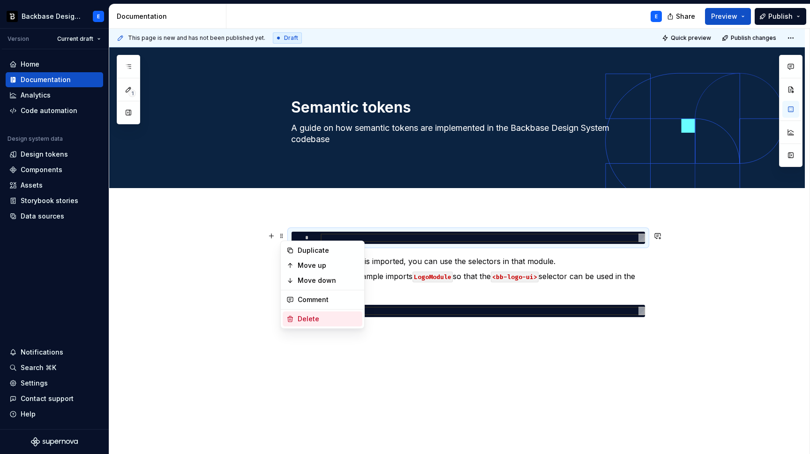
click at [306, 324] on div "Delete" at bounding box center [323, 318] width 80 height 15
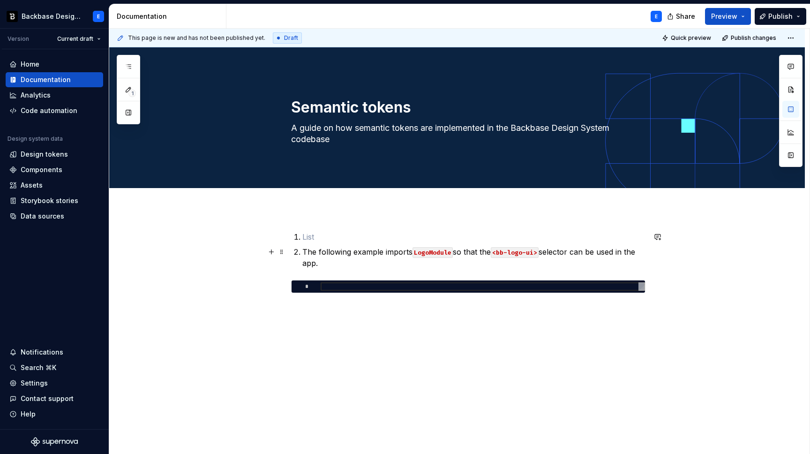
click at [321, 259] on p "The following example imports LogoModule so that the <bb-logo-ui> selector can …" at bounding box center [473, 257] width 343 height 22
click at [284, 239] on span at bounding box center [281, 236] width 7 height 13
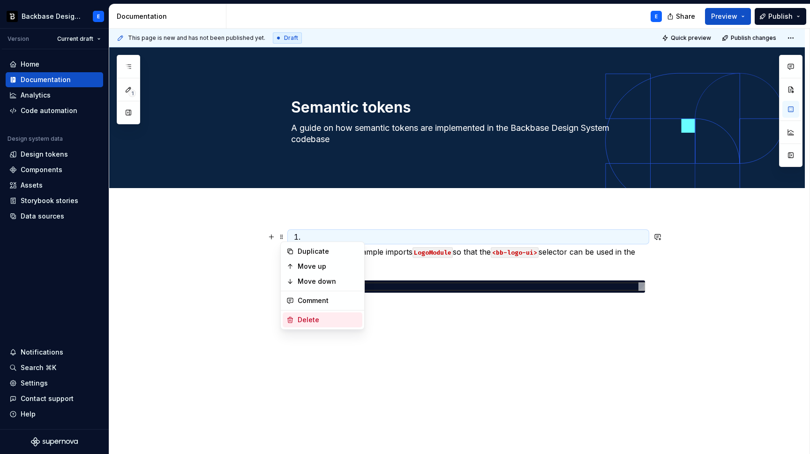
click at [306, 322] on div "Delete" at bounding box center [328, 319] width 61 height 9
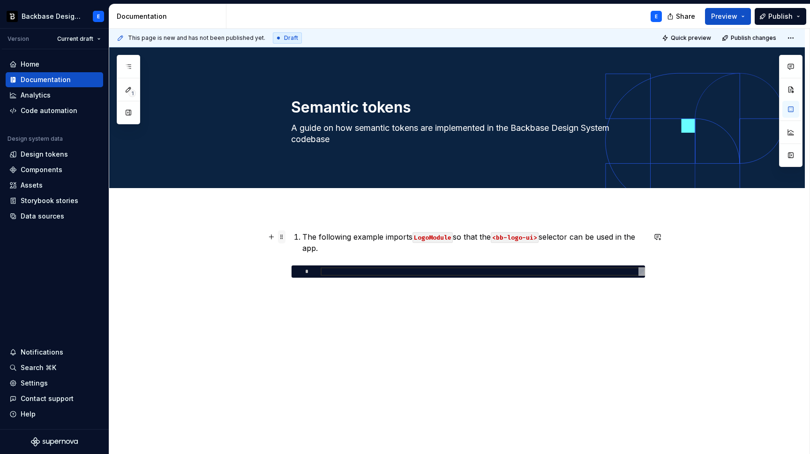
click at [283, 238] on span at bounding box center [281, 236] width 7 height 13
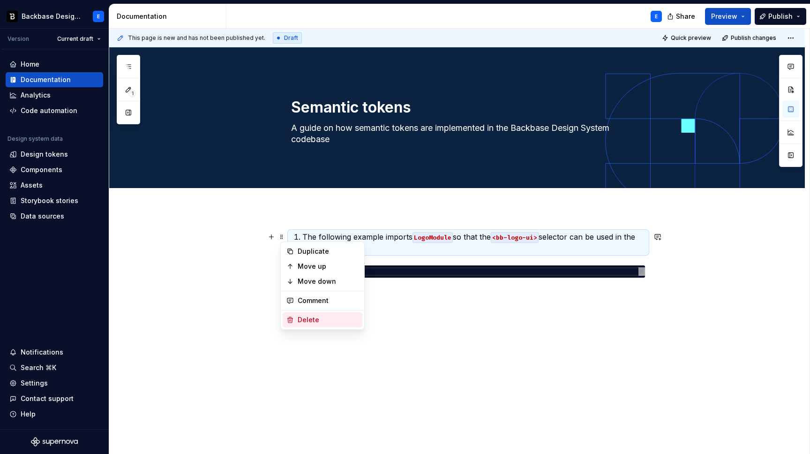
click at [304, 321] on div "Delete" at bounding box center [328, 319] width 61 height 9
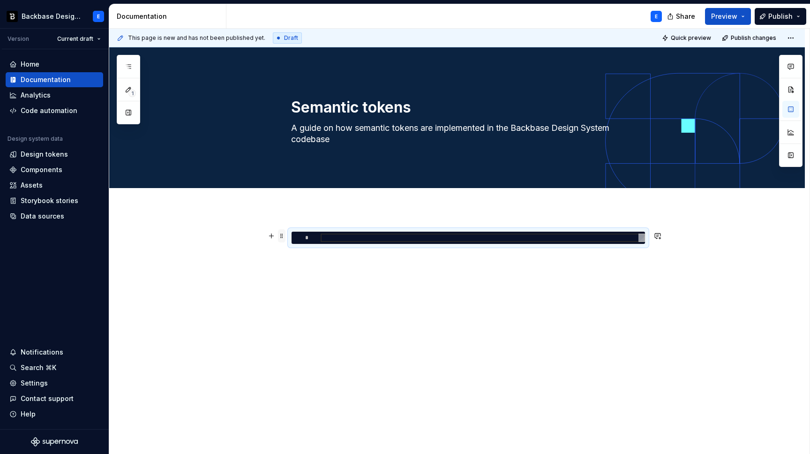
click at [285, 235] on span at bounding box center [281, 235] width 7 height 13
click at [303, 316] on div "Delete" at bounding box center [328, 318] width 61 height 9
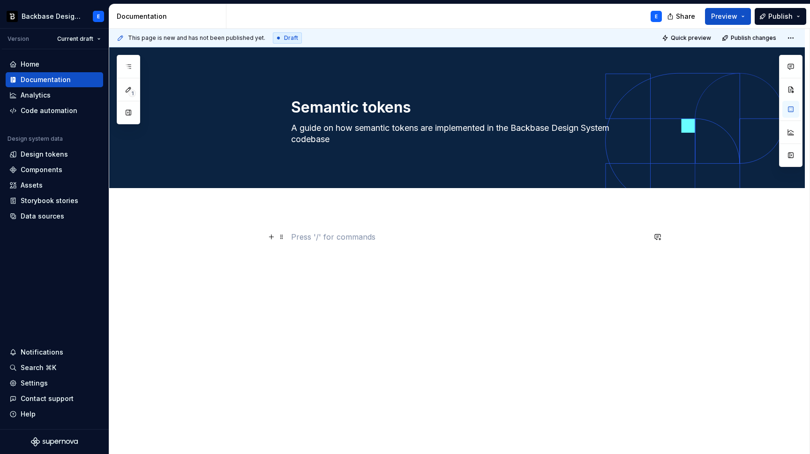
click at [322, 239] on p at bounding box center [468, 236] width 354 height 11
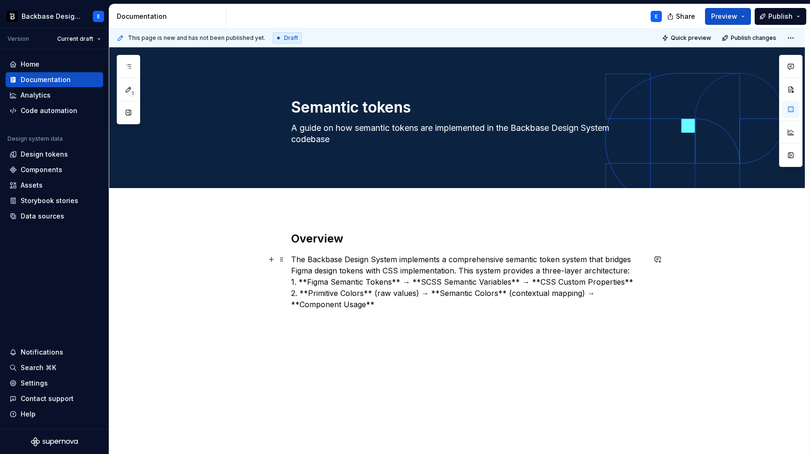
click at [334, 258] on p "The Backbase Design System implements a comprehensive semantic token system tha…" at bounding box center [468, 282] width 354 height 56
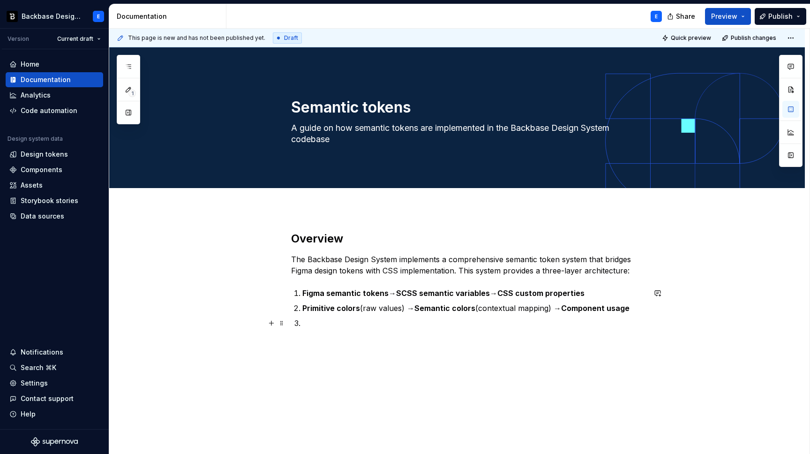
click at [317, 324] on p at bounding box center [473, 328] width 343 height 22
click at [343, 335] on p at bounding box center [473, 328] width 343 height 22
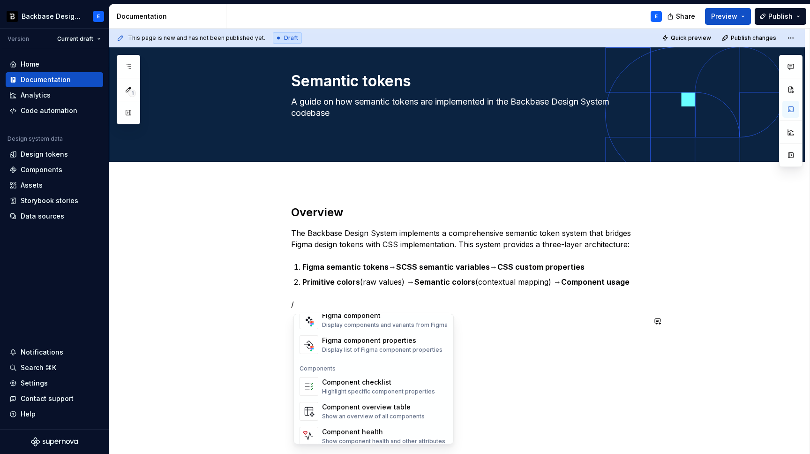
scroll to position [933, 0]
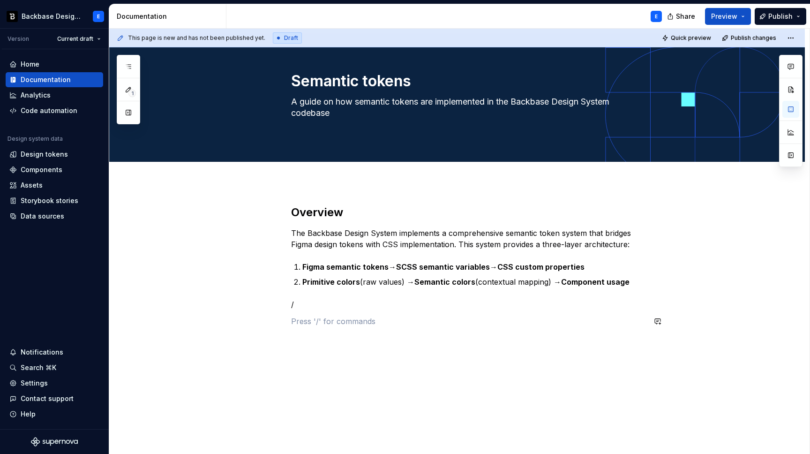
click at [528, 329] on div "Overview The Backbase Design System implements a comprehensive semantic token s…" at bounding box center [468, 271] width 354 height 133
